Goal: Task Accomplishment & Management: Use online tool/utility

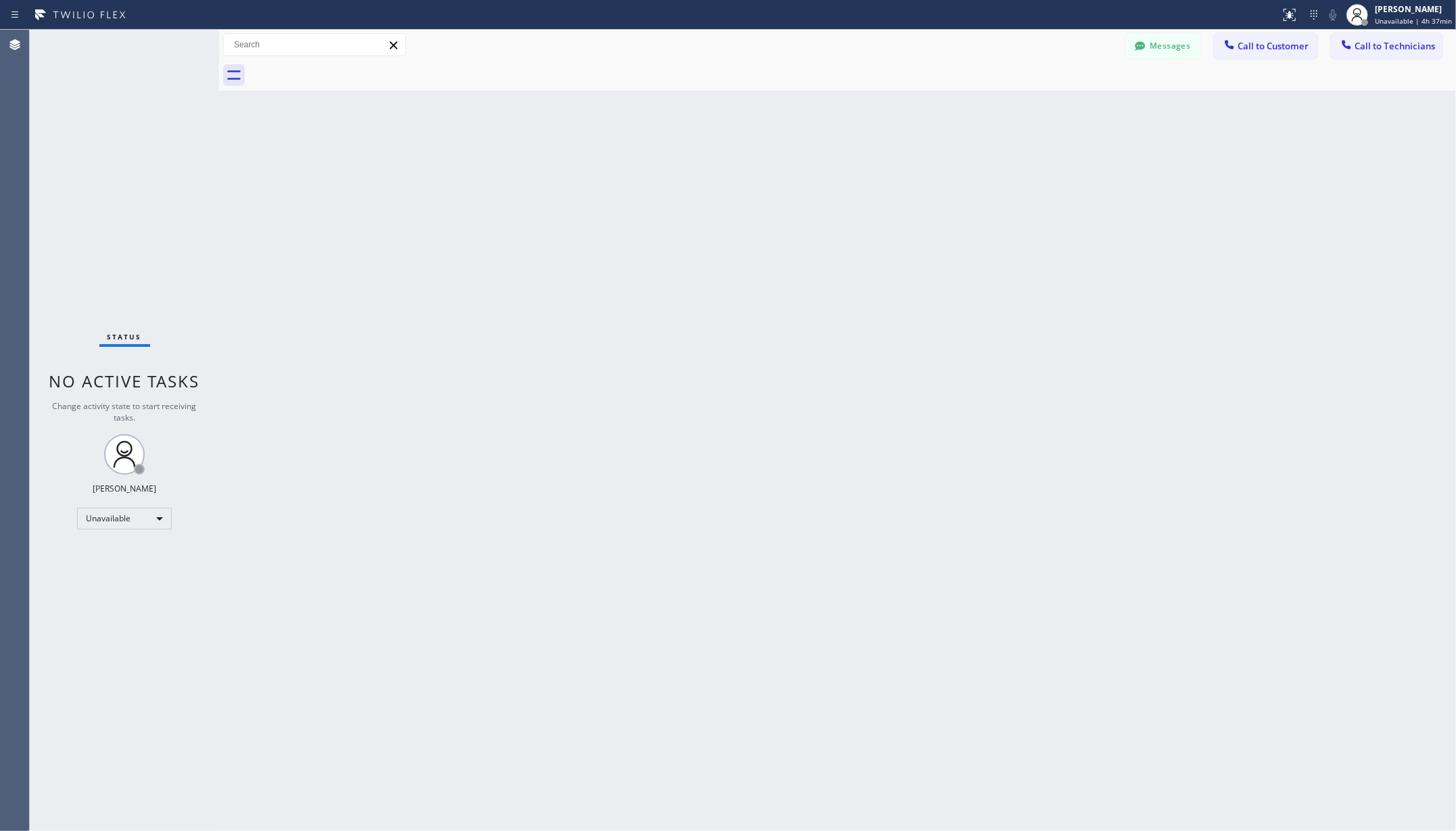
drag, startPoint x: 134, startPoint y: 531, endPoint x: 135, endPoint y: 517, distance: 14.0
click at [134, 530] on div "Status No active tasks Change activity state to start receiving tasks. [PERSON_…" at bounding box center [124, 430] width 189 height 801
click at [135, 515] on div "Unavailable" at bounding box center [124, 519] width 94 height 21
click at [113, 547] on li "Available" at bounding box center [123, 553] width 91 height 16
click at [239, 541] on div "Back to Dashboard Change Sender ID Customers Technicians AA [PERSON_NAME] [DATE…" at bounding box center [838, 430] width 1237 height 801
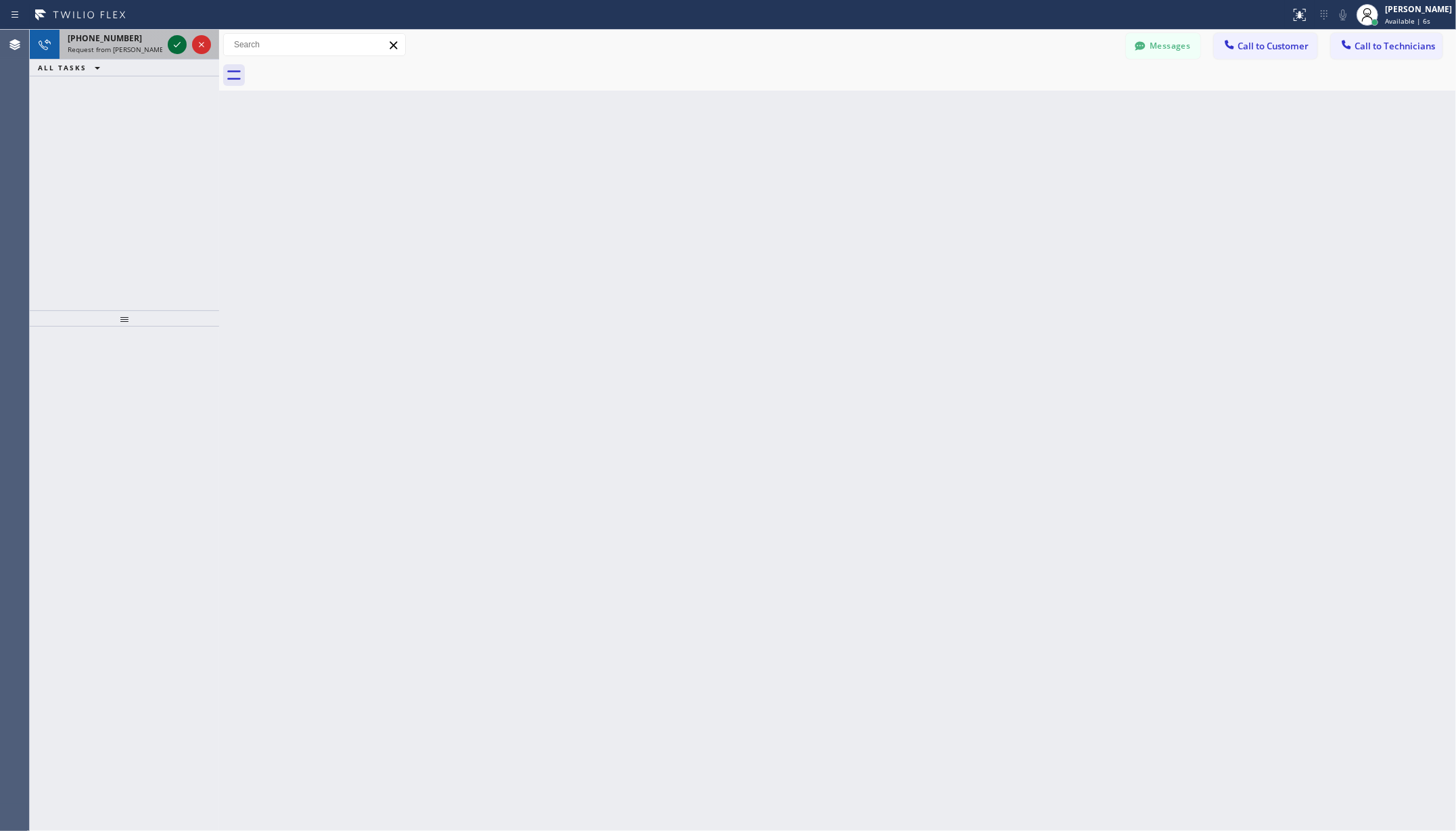
click at [174, 43] on icon at bounding box center [176, 44] width 16 height 16
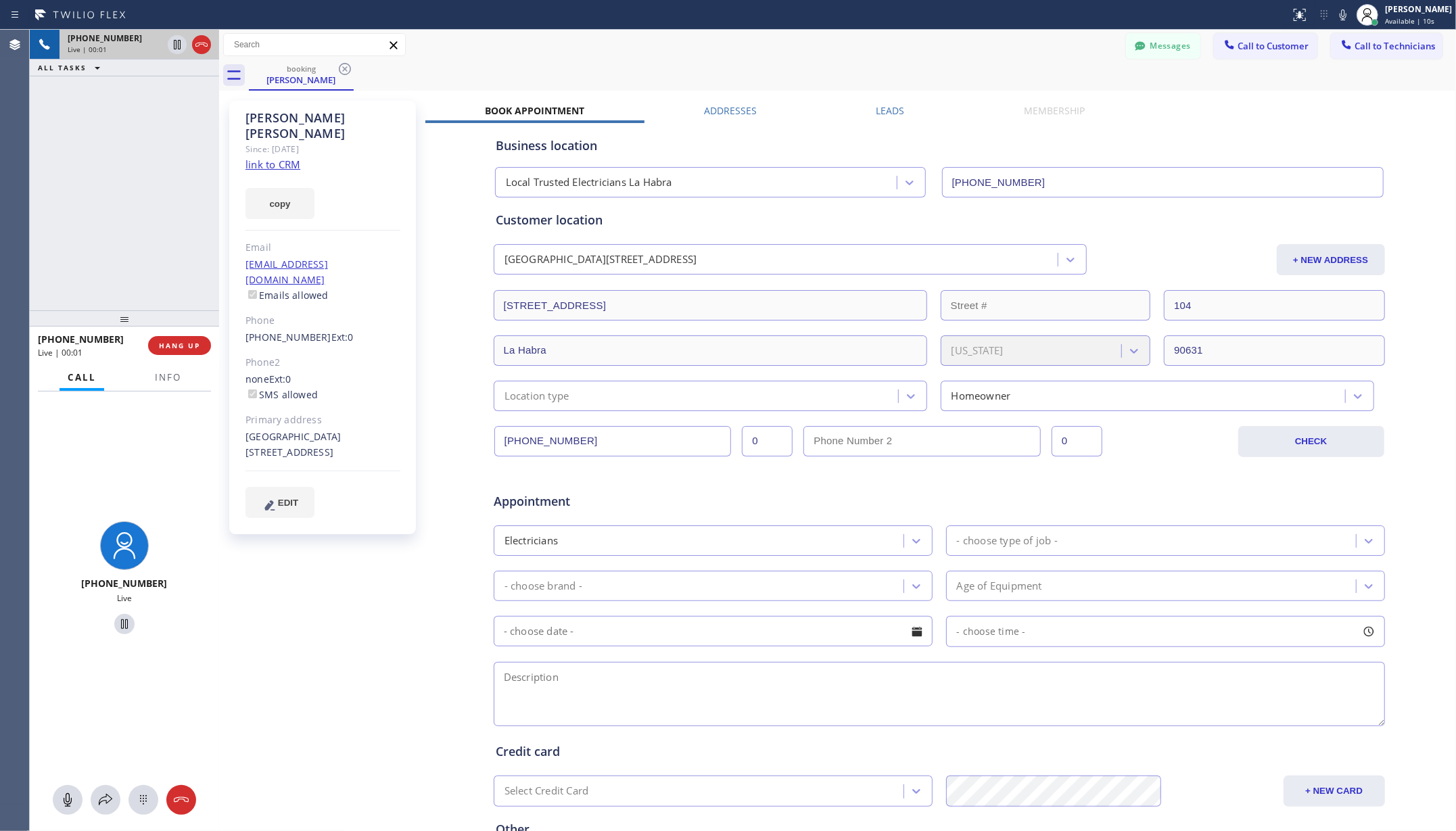
type input "[PHONE_NUMBER]"
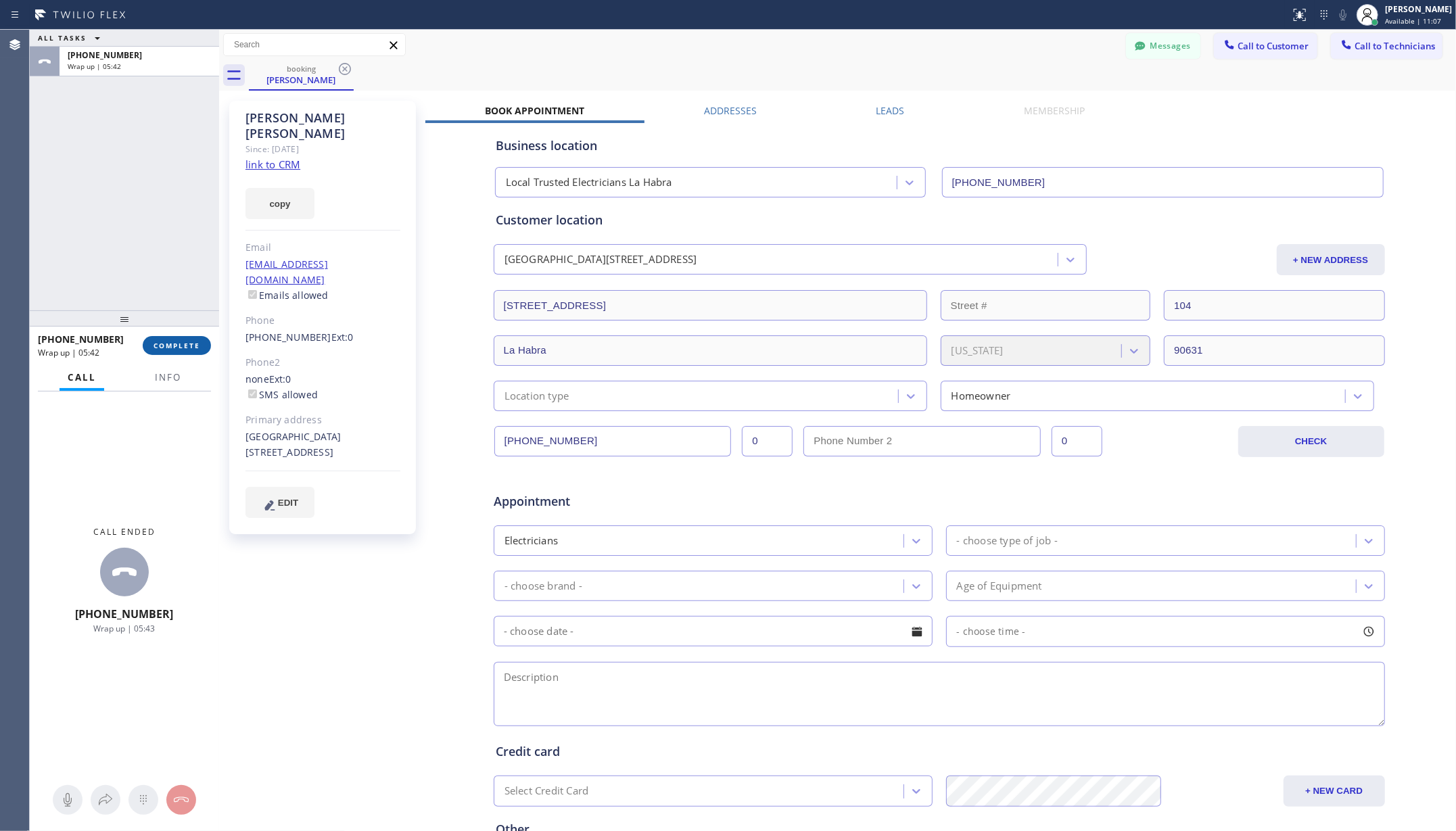
click at [185, 349] on span "COMPLETE" at bounding box center [176, 345] width 46 height 9
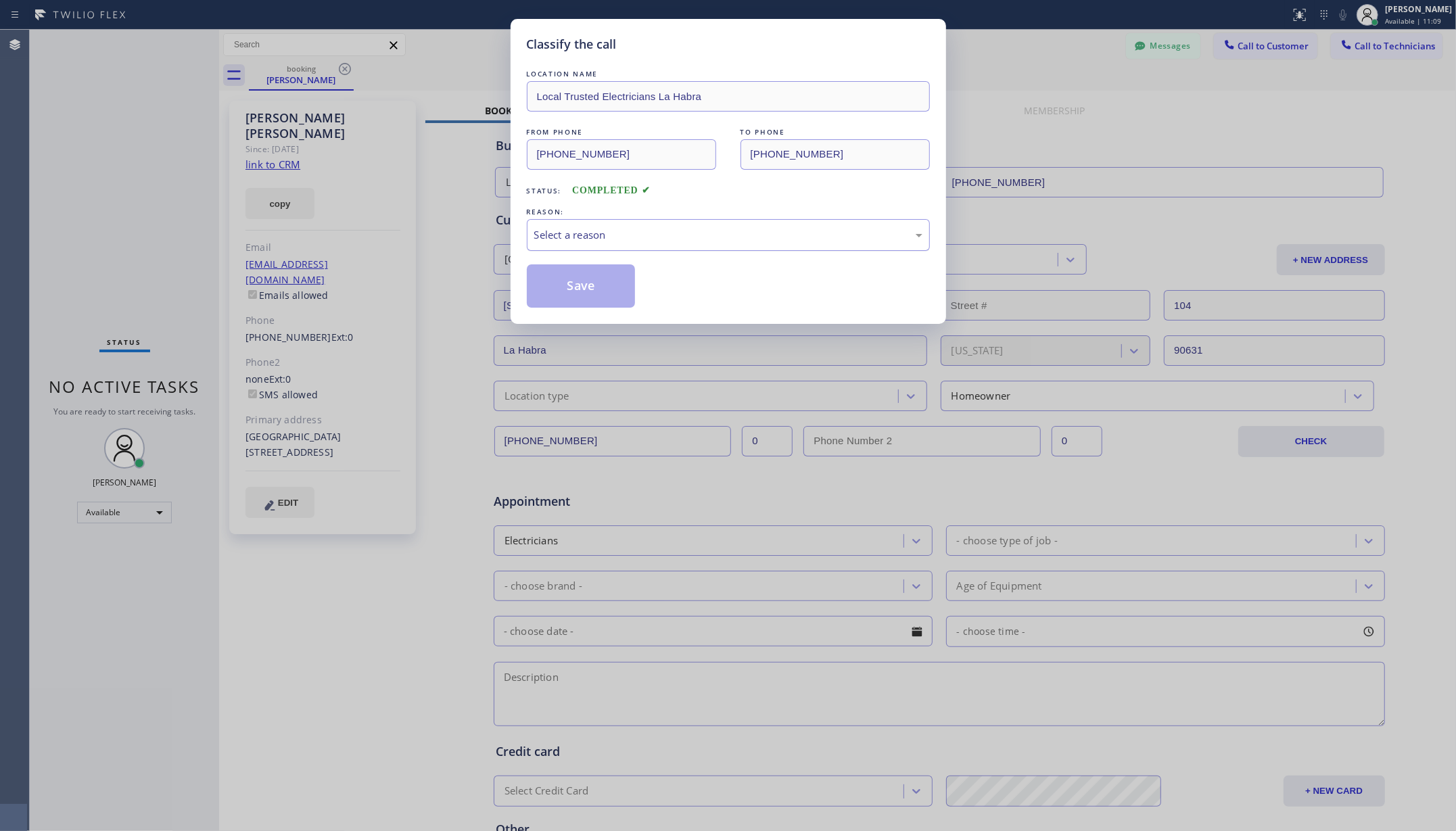
click at [580, 242] on div "Select a reason" at bounding box center [728, 235] width 388 height 15
click at [587, 284] on button "Save" at bounding box center [581, 286] width 109 height 43
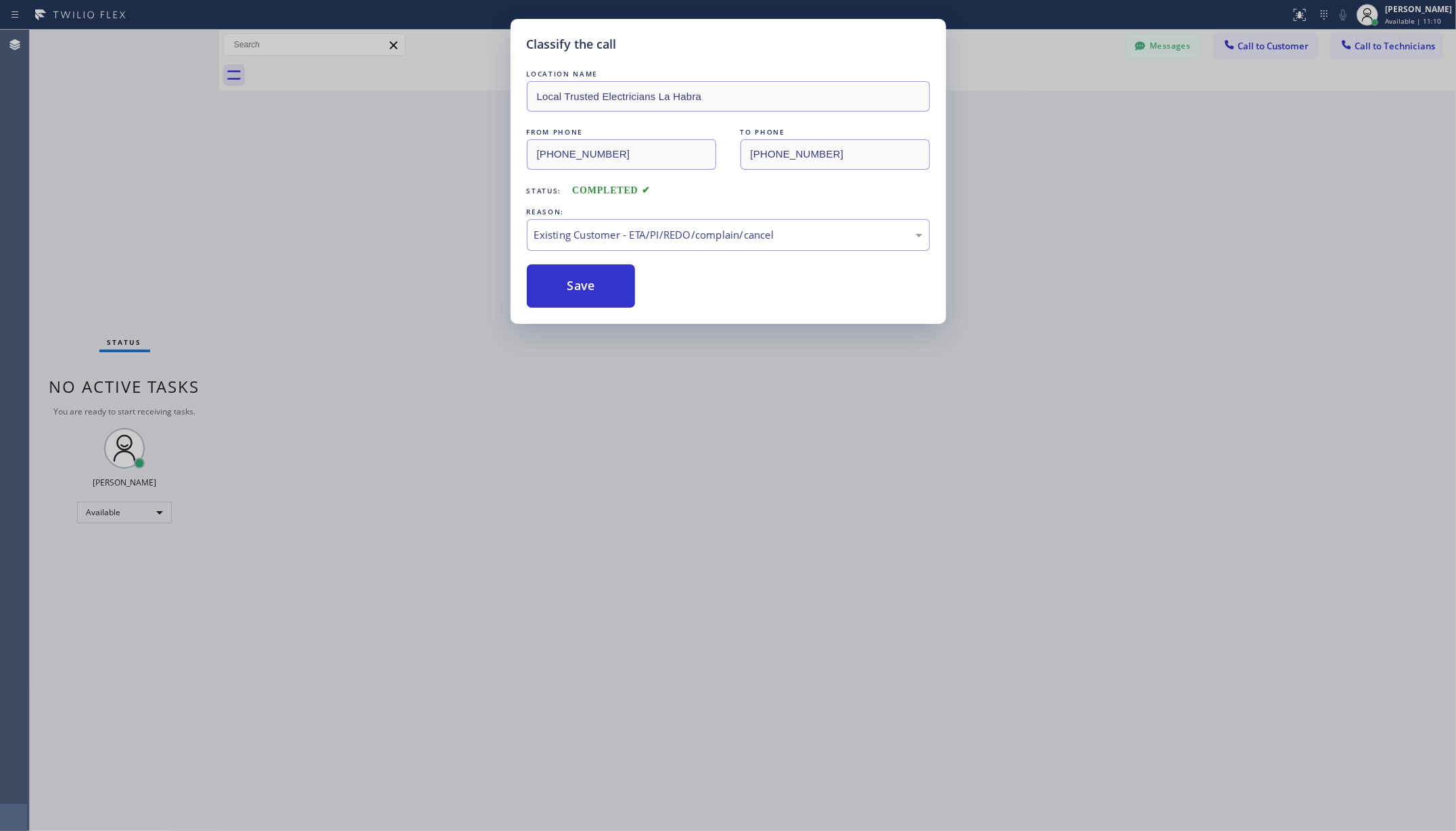
click at [129, 506] on div "Classify the call LOCATION NAME Local Trusted Electricians La Habra FROM PHONE …" at bounding box center [728, 415] width 1456 height 831
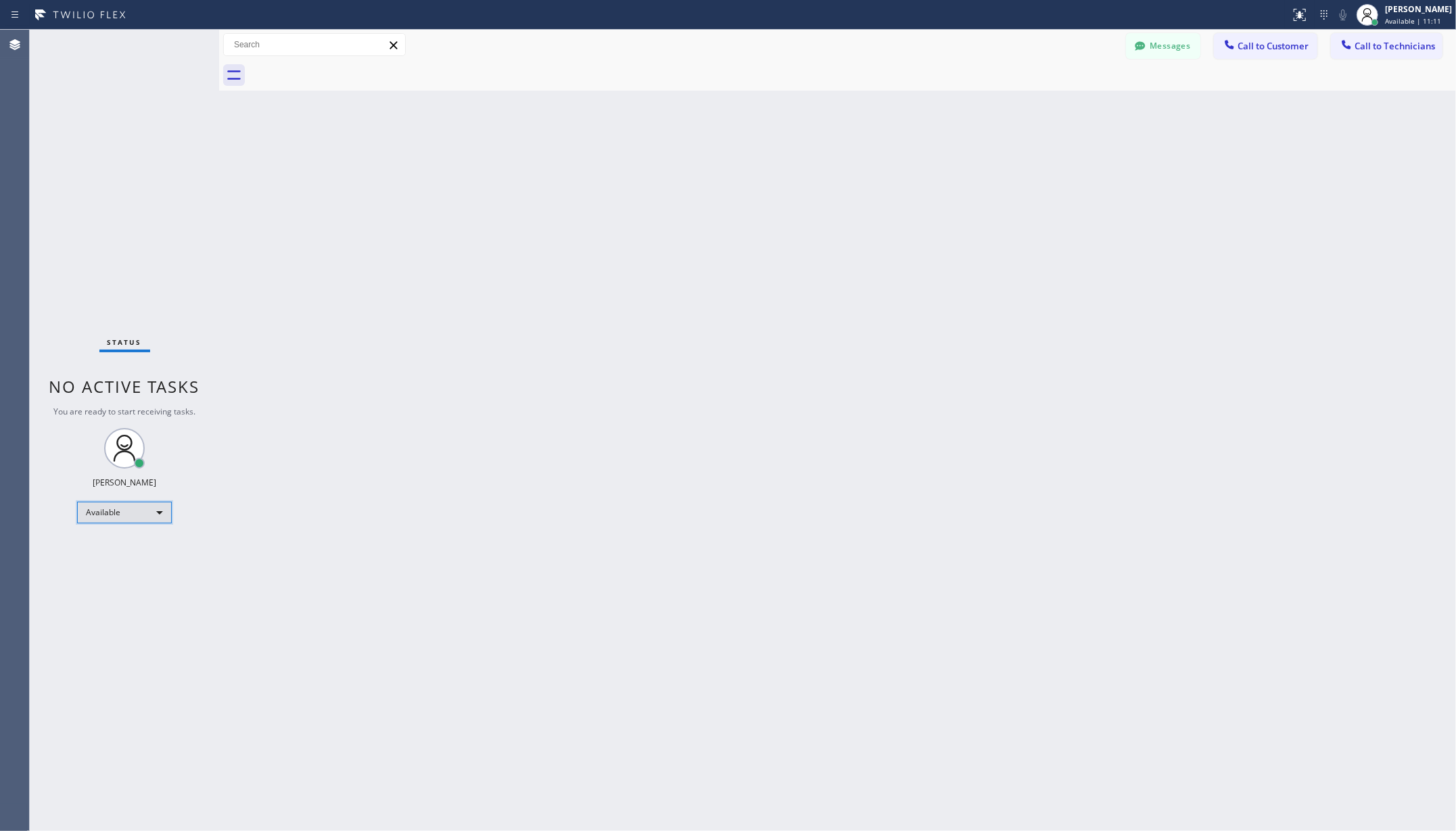
click at [130, 509] on div "Available" at bounding box center [124, 512] width 94 height 21
click at [119, 560] on li "Unavailable" at bounding box center [123, 565] width 91 height 16
drag, startPoint x: 327, startPoint y: 479, endPoint x: 477, endPoint y: 332, distance: 210.0
click at [327, 479] on div "Back to Dashboard Change Sender ID Customers Technicians AA [PERSON_NAME] [DATE…" at bounding box center [838, 430] width 1237 height 801
